Goal: Task Accomplishment & Management: Complete application form

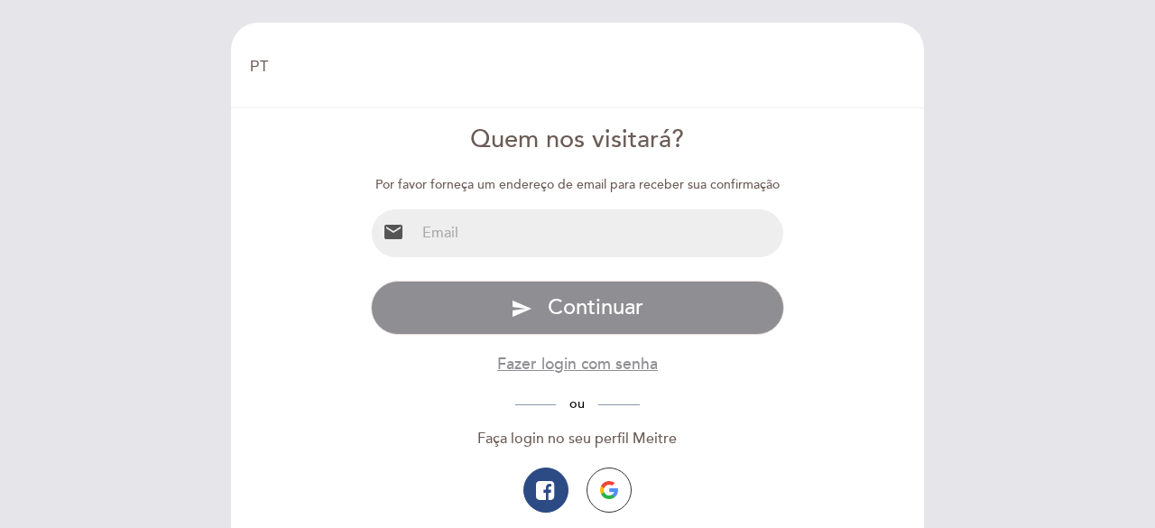
select select "pt"
click at [574, 236] on input "email" at bounding box center [599, 233] width 369 height 48
type input "[PERSON_NAME][EMAIL_ADDRESS][DOMAIN_NAME]"
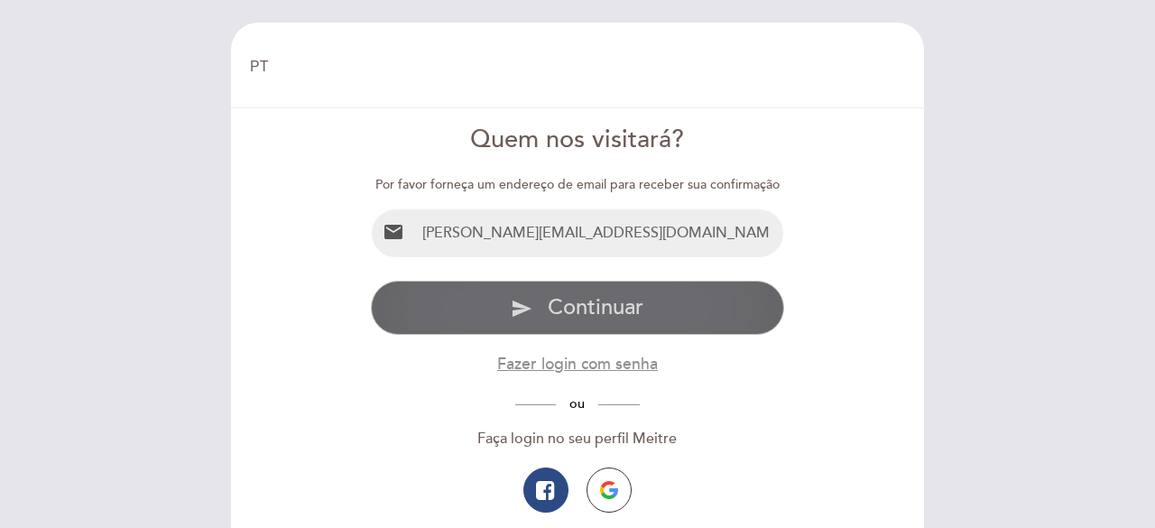
click at [599, 305] on span "Continuar" at bounding box center [596, 307] width 96 height 26
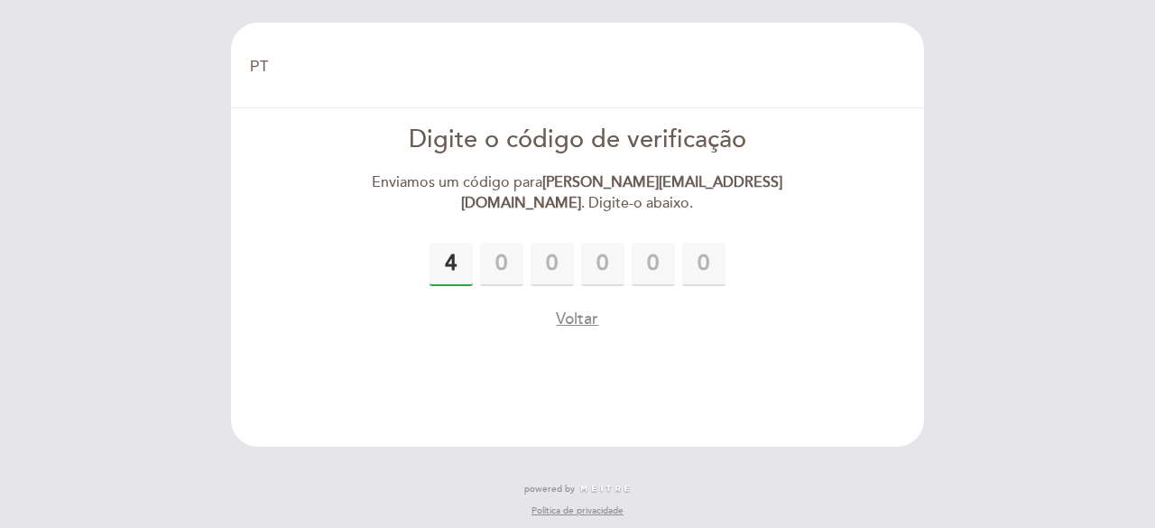
type input "4"
type input "3"
type input "8"
type input "3"
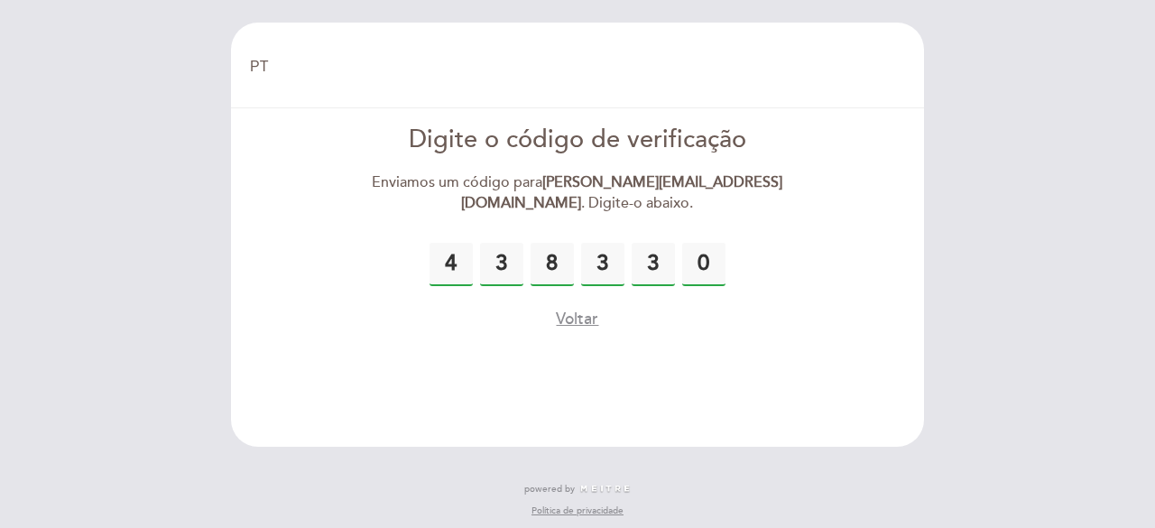
type input "0"
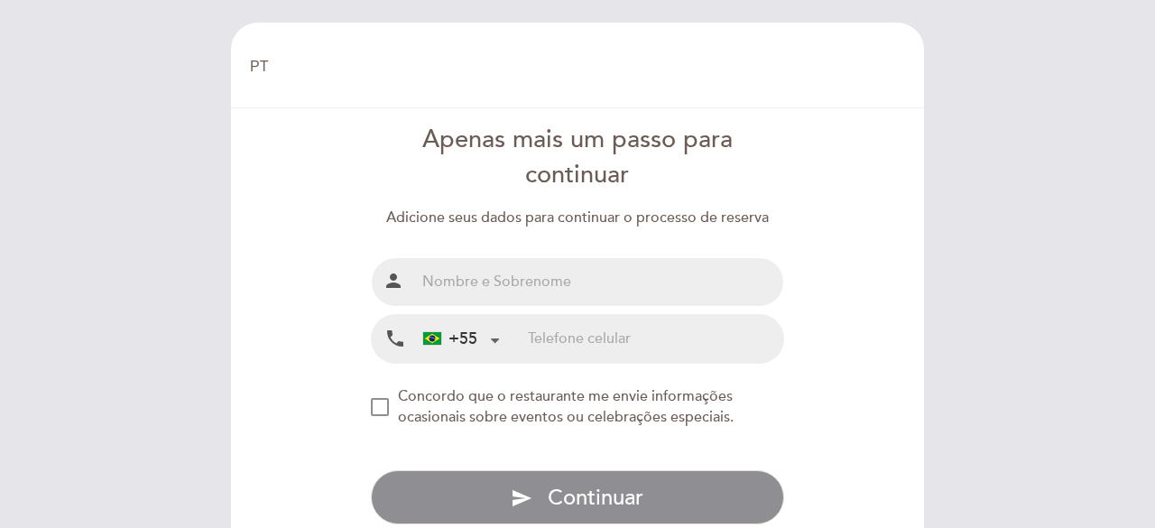
click at [480, 282] on input "text" at bounding box center [599, 282] width 369 height 48
type input "[PERSON_NAME] Vitória [PERSON_NAME]"
click at [539, 338] on input "tel" at bounding box center [655, 339] width 255 height 48
type input "51989453532"
click at [375, 403] on div "NEW_MODAL_AGREE_RESTAURANT_SEND_OCCASIONAL_INFO" at bounding box center [380, 407] width 18 height 18
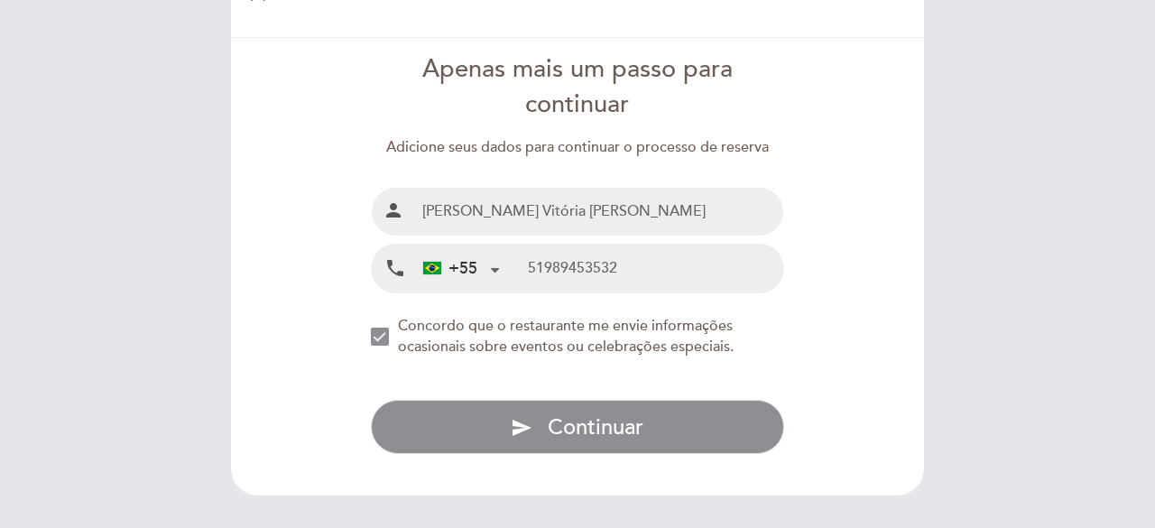
scroll to position [126, 0]
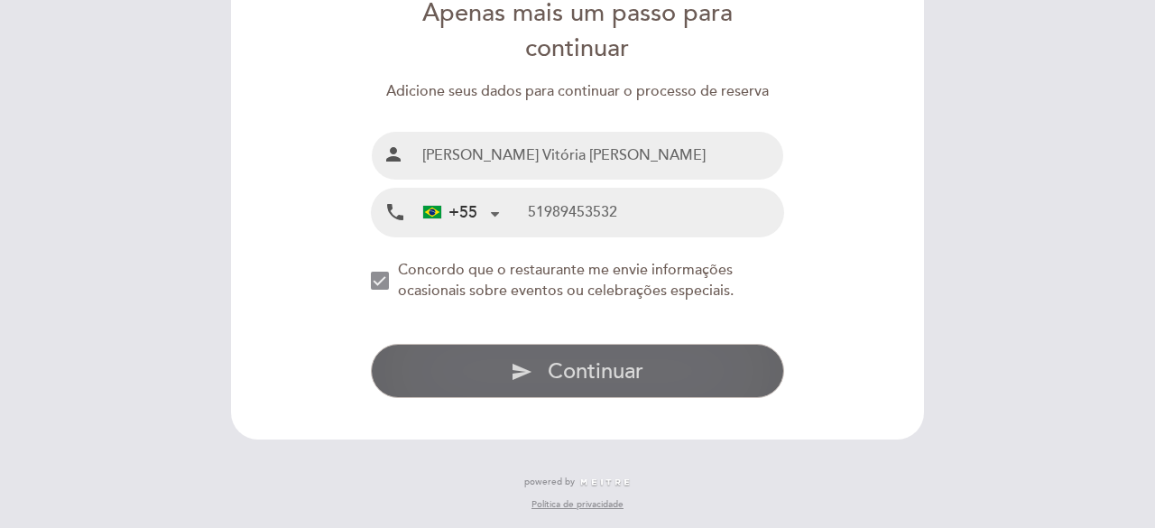
click at [535, 360] on button "send Continuar" at bounding box center [578, 371] width 414 height 54
